Goal: Find specific page/section: Find specific page/section

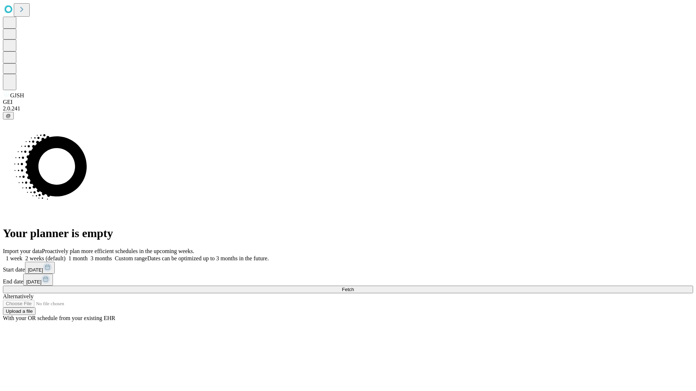
click at [354, 287] on span "Fetch" at bounding box center [348, 289] width 12 height 5
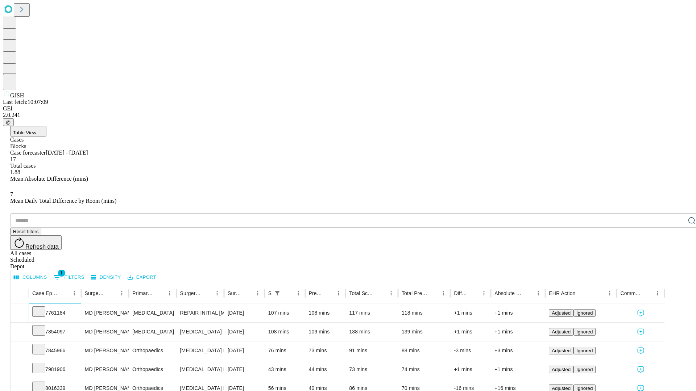
click at [42, 308] on icon at bounding box center [38, 311] width 7 height 7
